Goal: Find specific page/section: Find specific page/section

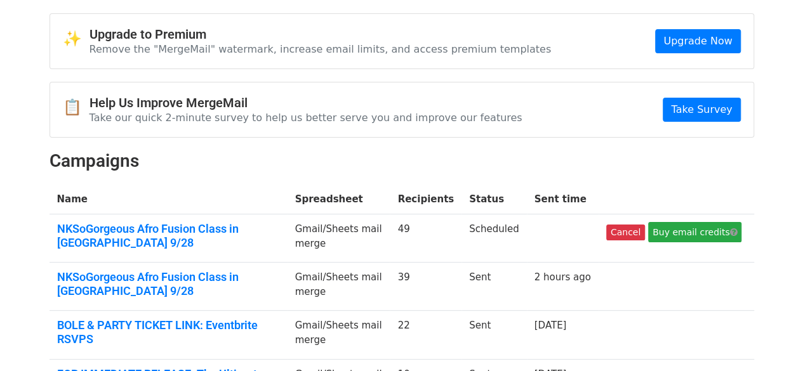
scroll to position [63, 0]
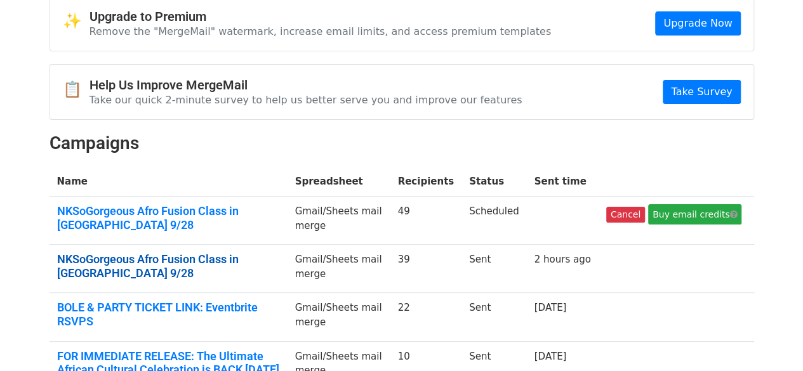
click at [268, 256] on link "NKSoGorgeous Afro Fusion Class in [GEOGRAPHIC_DATA] 9/28" at bounding box center [168, 266] width 223 height 27
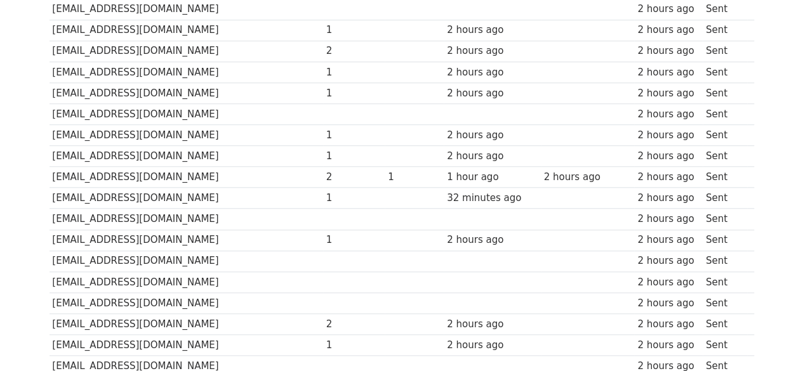
scroll to position [508, 0]
